Goal: Find contact information: Find contact information

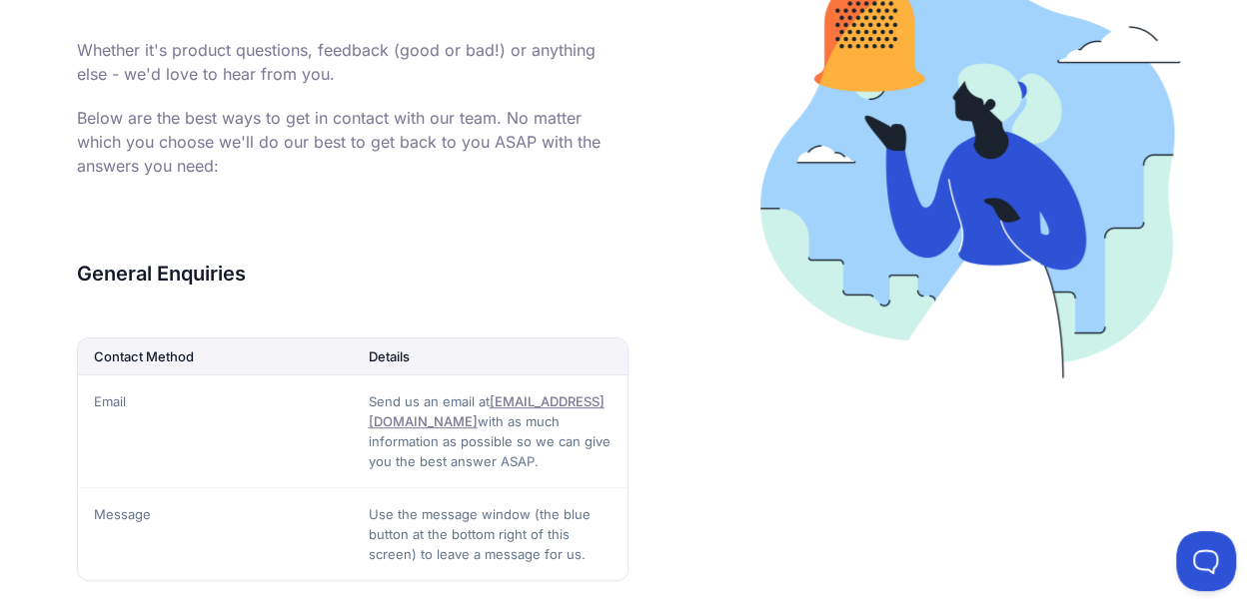
scroll to position [400, 0]
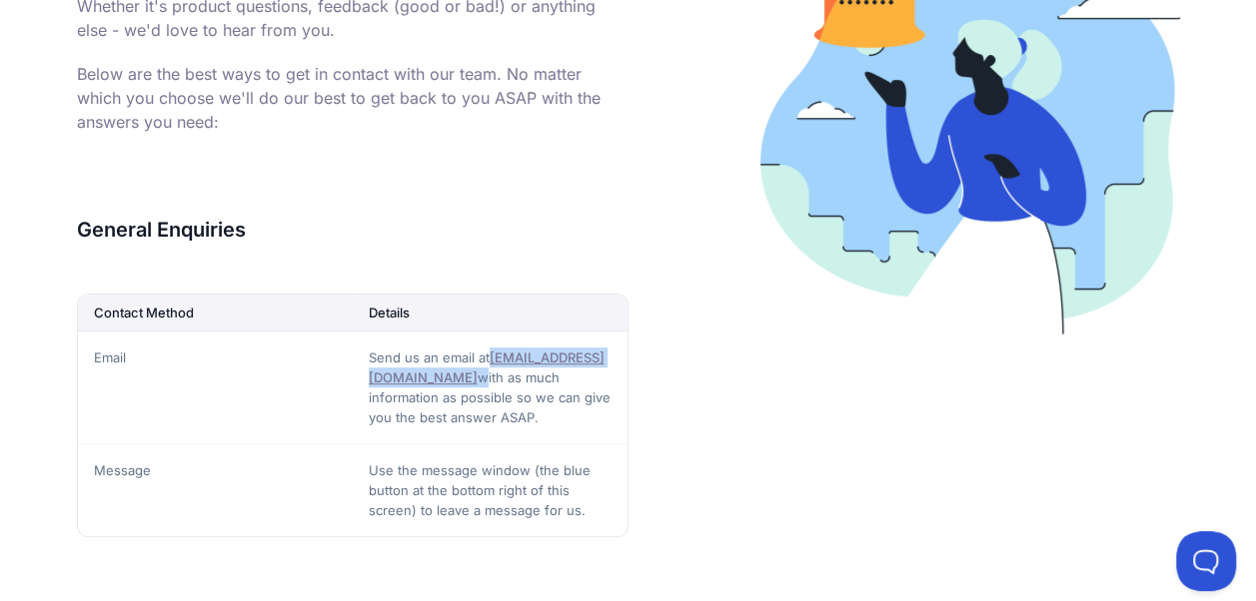
drag, startPoint x: 365, startPoint y: 373, endPoint x: 491, endPoint y: 377, distance: 126.9
click at [491, 377] on td "Send us an email at hello@bizly.com.au with as much information as possible so …" at bounding box center [490, 387] width 275 height 113
copy td "hello@bizly.com.au"
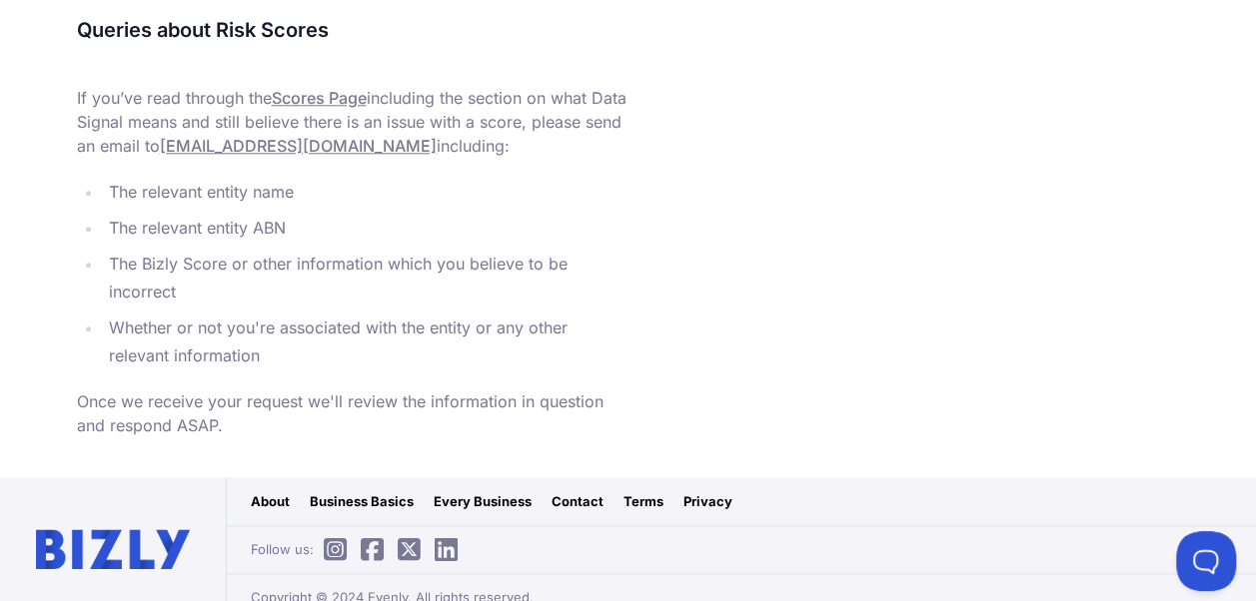
scroll to position [1049, 0]
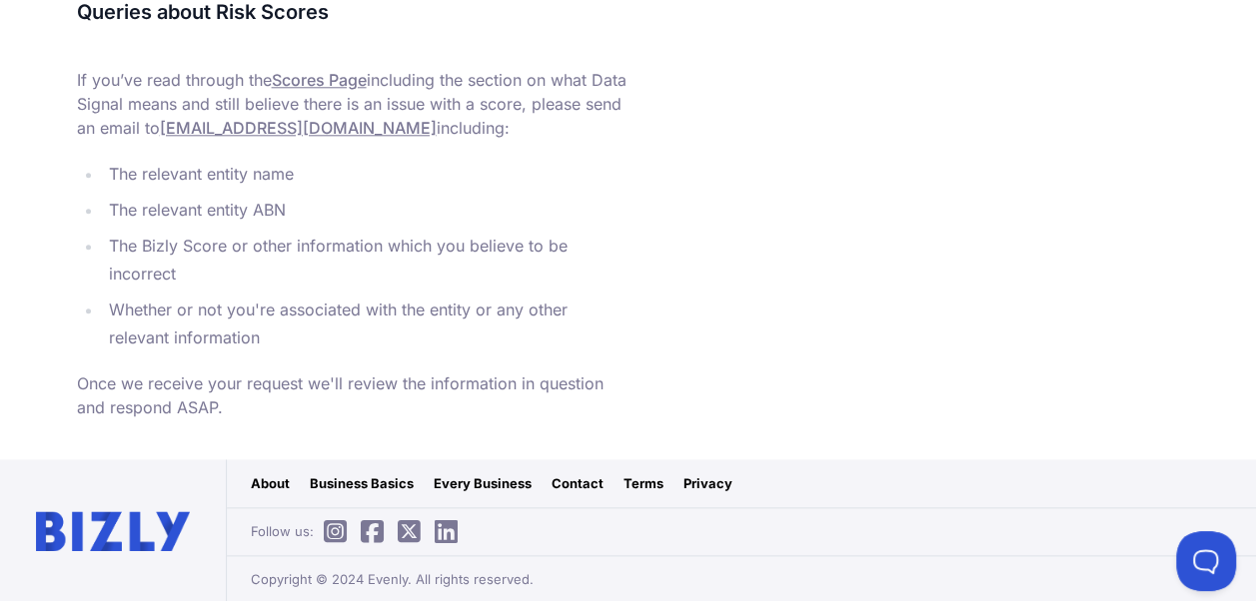
click at [278, 481] on link "About" at bounding box center [270, 483] width 39 height 20
